Goal: Task Accomplishment & Management: Manage account settings

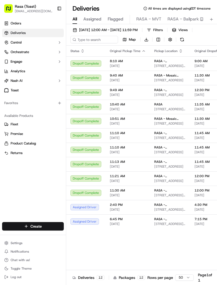
click at [60, 12] on button "Toggle Sidebar" at bounding box center [59, 8] width 9 height 9
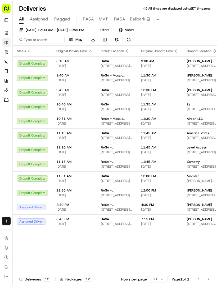
click at [99, 19] on span "RASA - MVT" at bounding box center [95, 19] width 25 height 6
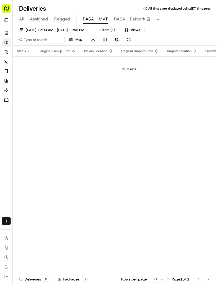
click at [42, 28] on span "[DATE] 12:00 AM - [DATE] 11:59 PM" at bounding box center [55, 30] width 59 height 5
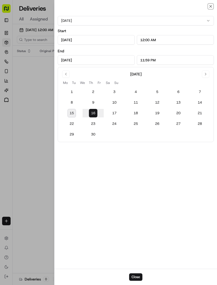
click at [91, 21] on button "[DATE]" at bounding box center [136, 21] width 156 height 10
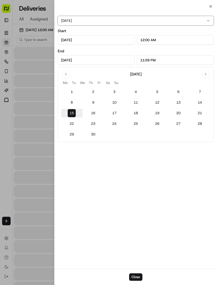
type input "[DATE]"
click at [86, 33] on div "Start [DATE] 12:00 AM" at bounding box center [136, 36] width 156 height 17
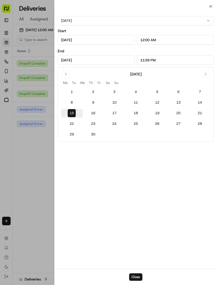
click at [139, 275] on button "Close" at bounding box center [135, 276] width 13 height 7
